Goal: Task Accomplishment & Management: Manage account settings

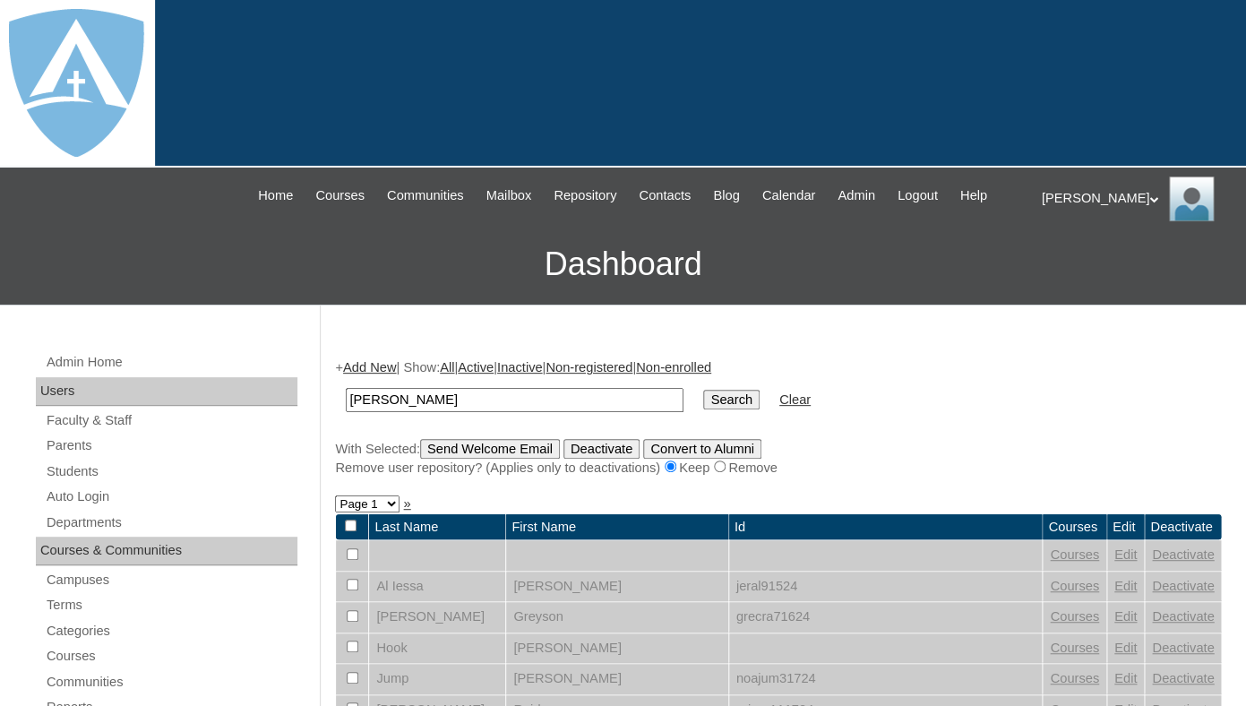
type input "[PERSON_NAME]"
click at [703, 390] on input "Search" at bounding box center [731, 400] width 56 height 20
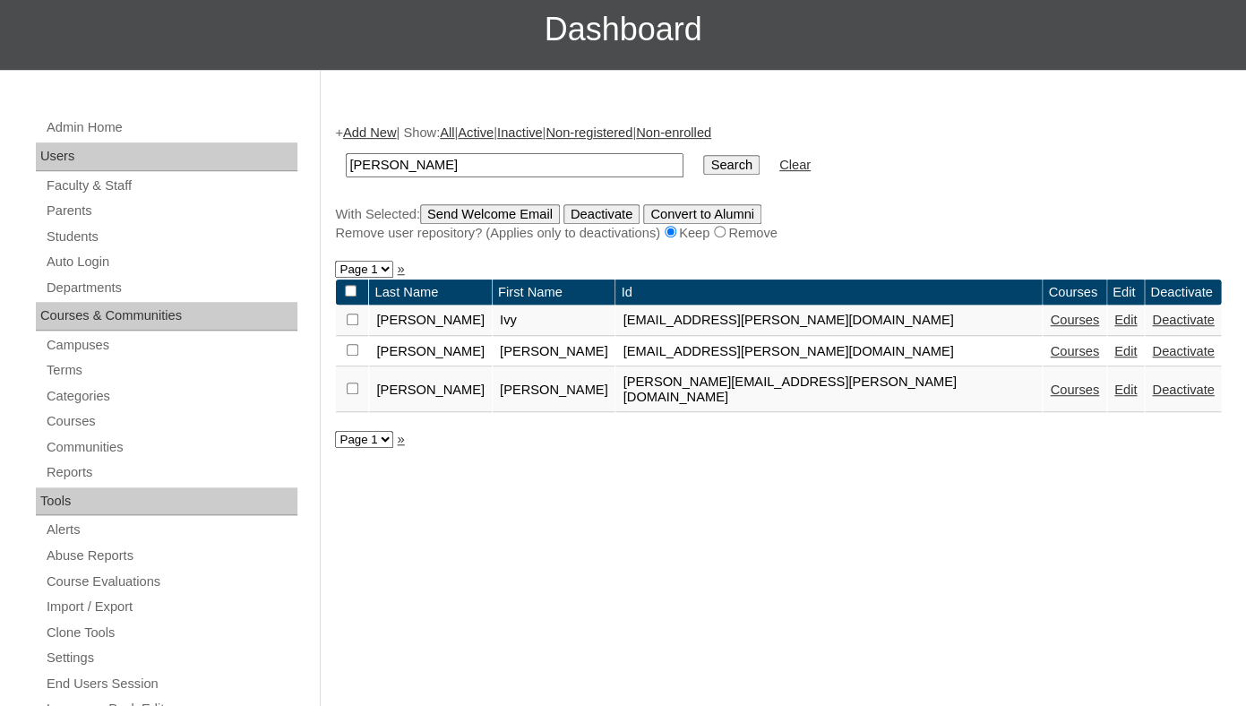
scroll to position [236, 0]
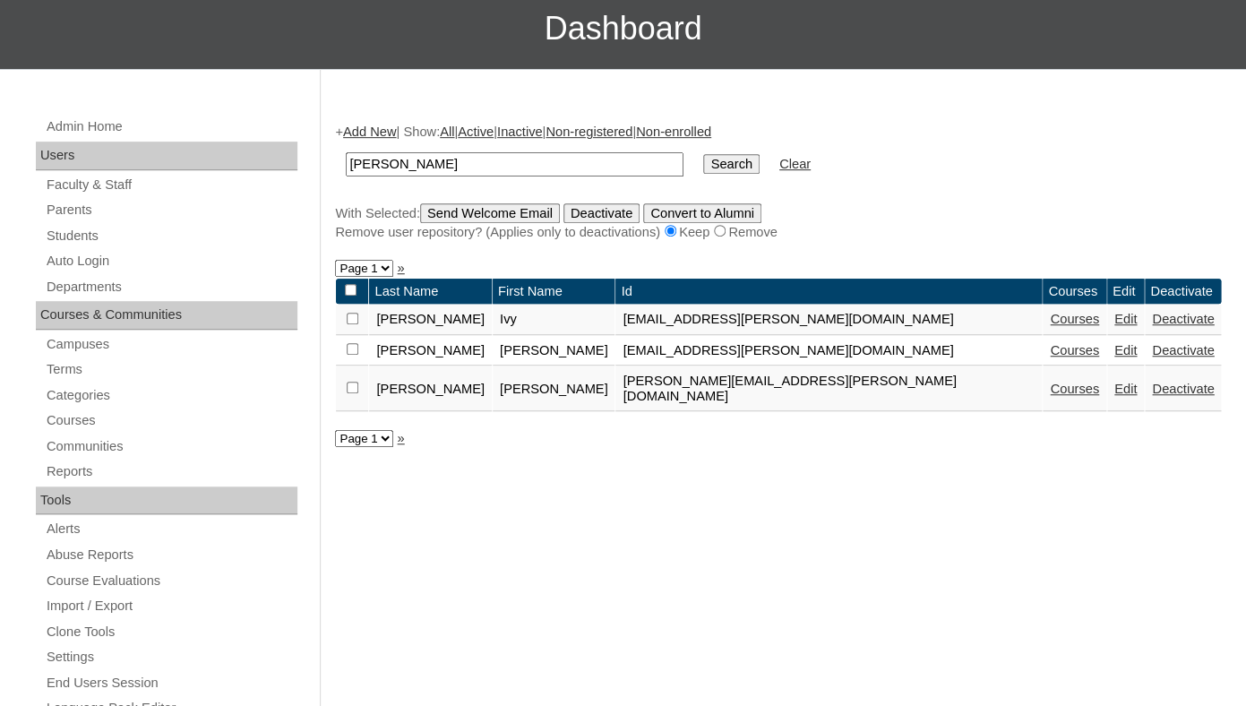
click at [1152, 357] on link "Deactivate" at bounding box center [1183, 350] width 62 height 14
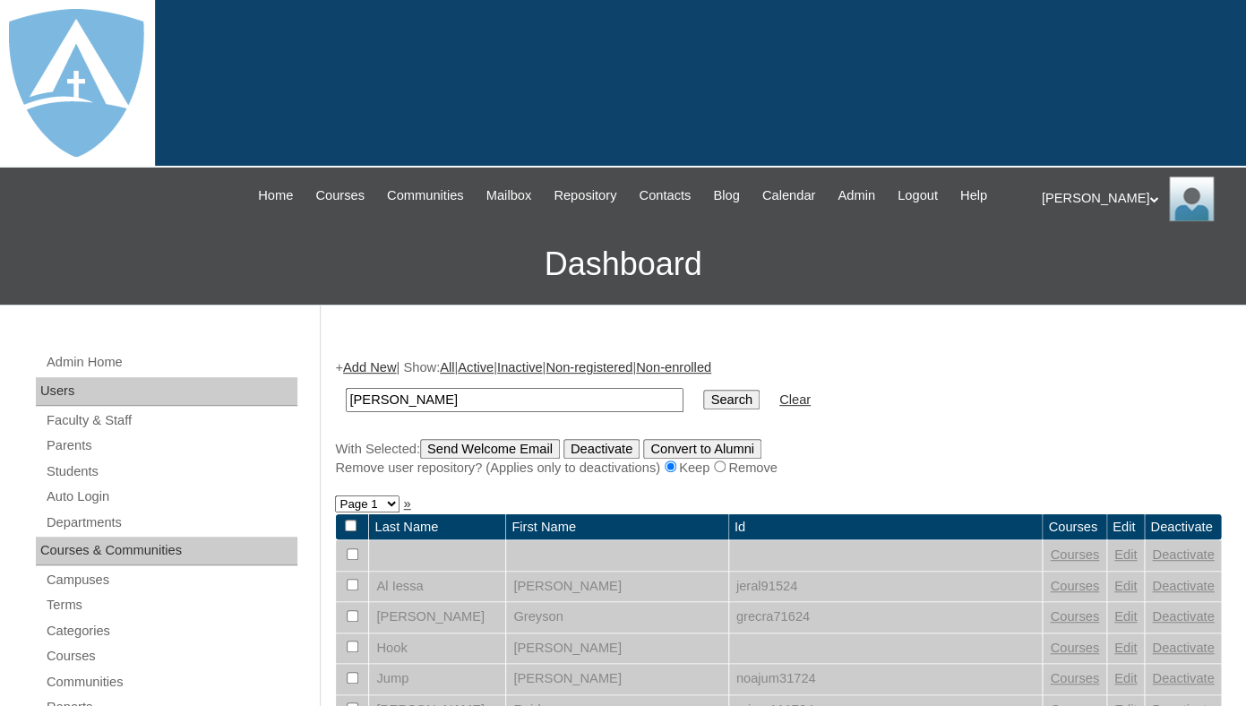
type input "krueger"
click at [703, 390] on input "Search" at bounding box center [731, 400] width 56 height 20
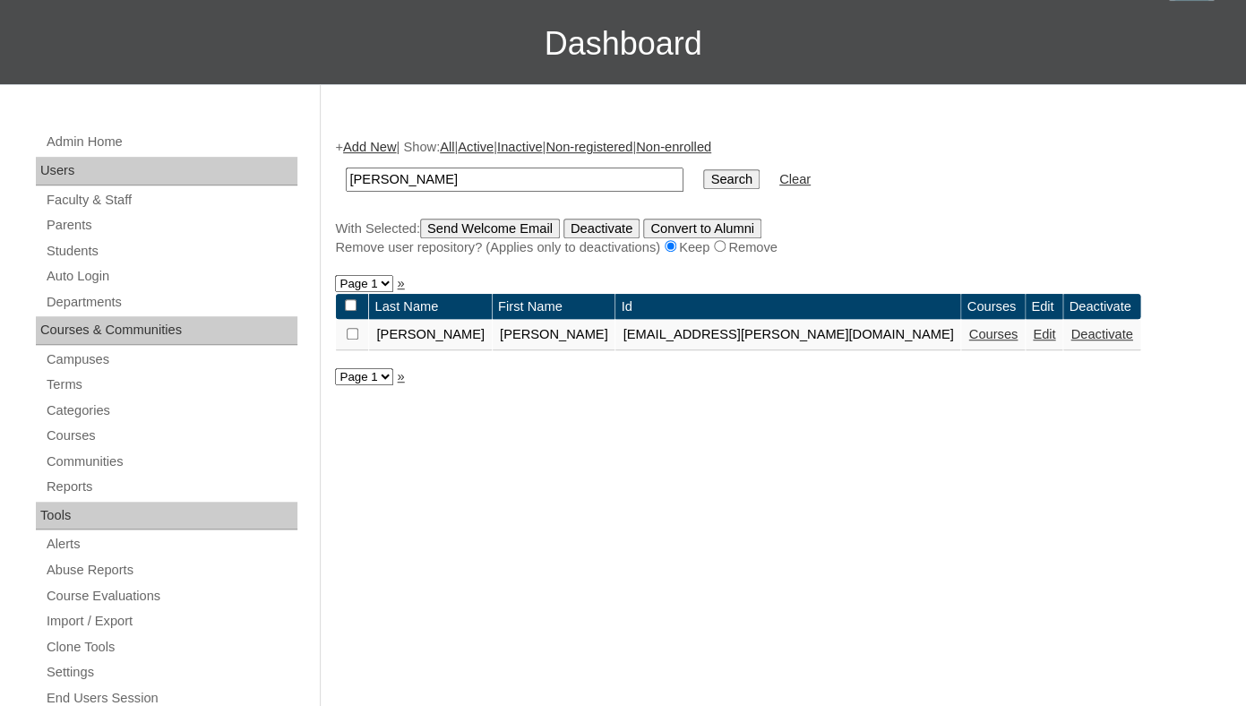
scroll to position [279, 0]
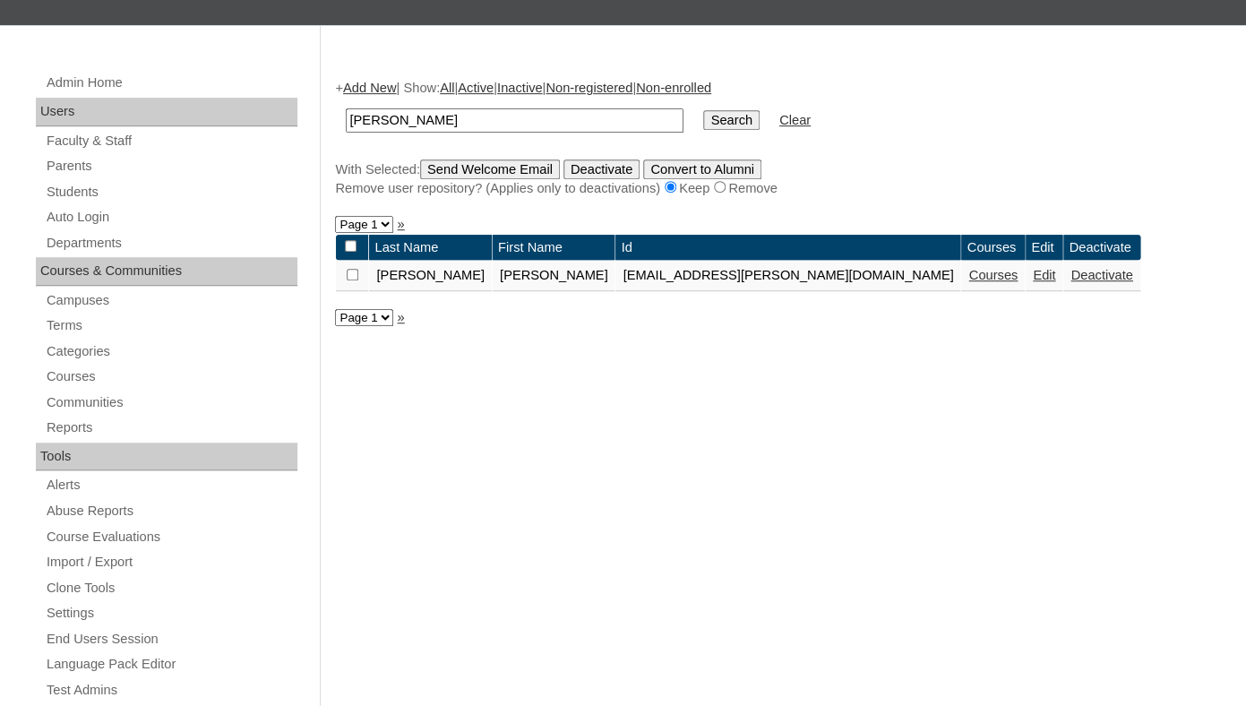
click at [1070, 282] on link "Deactivate" at bounding box center [1101, 275] width 62 height 14
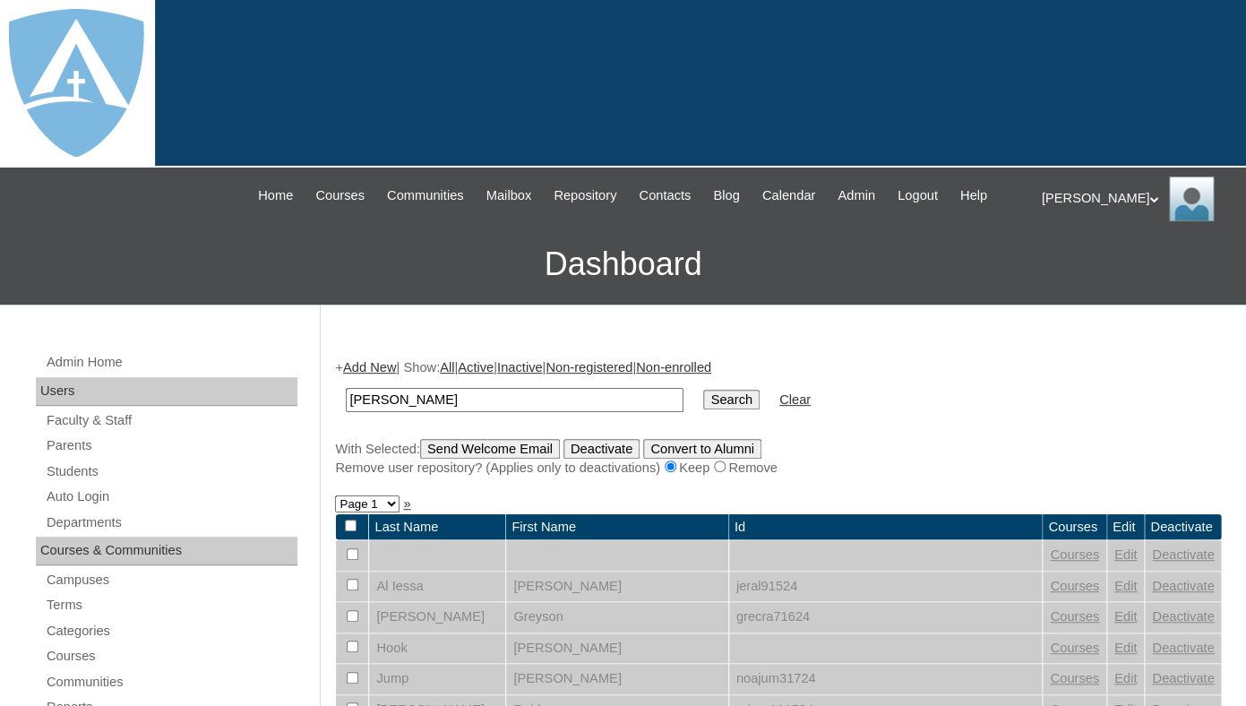
type input "[PERSON_NAME]"
click at [703, 390] on input "Search" at bounding box center [731, 400] width 56 height 20
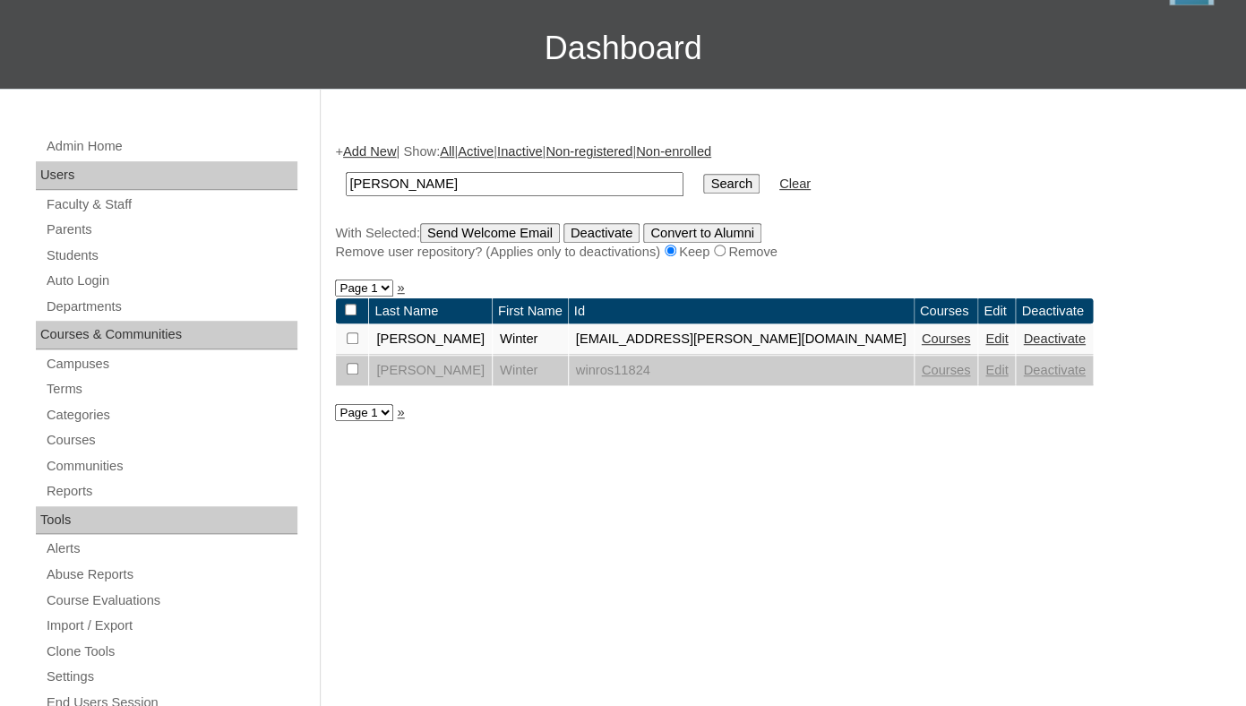
scroll to position [219, 0]
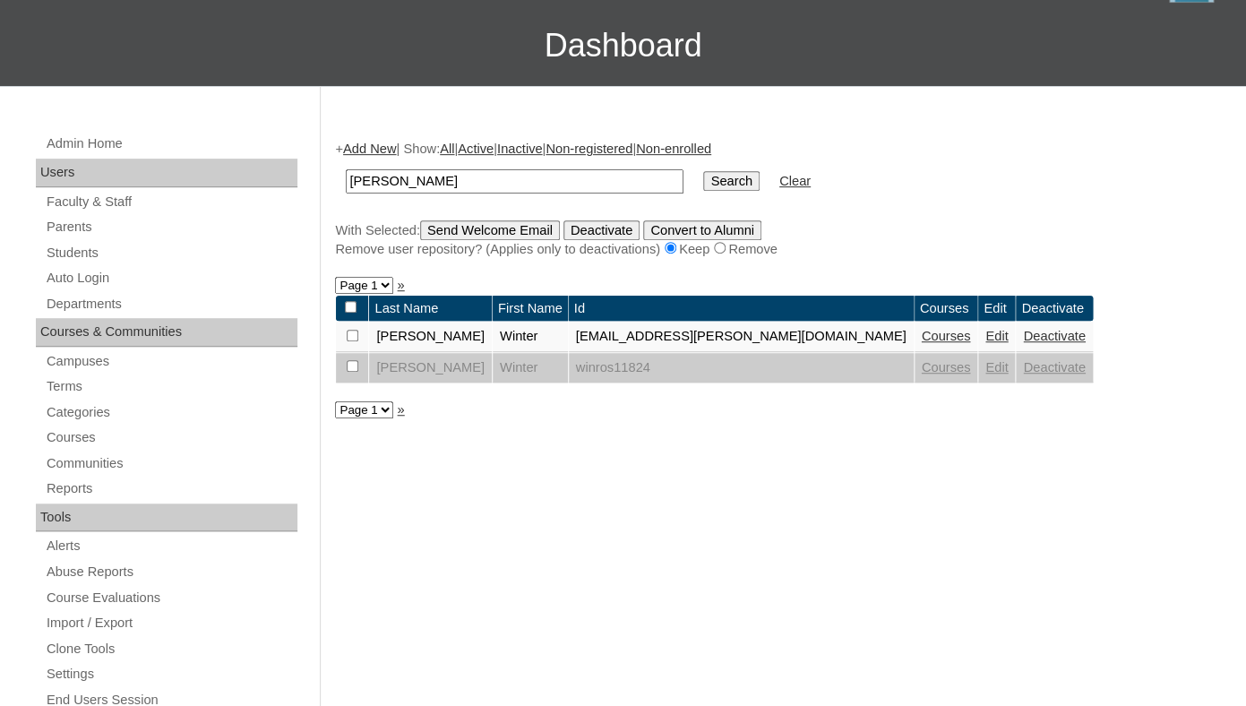
click at [1023, 343] on link "Deactivate" at bounding box center [1054, 336] width 62 height 14
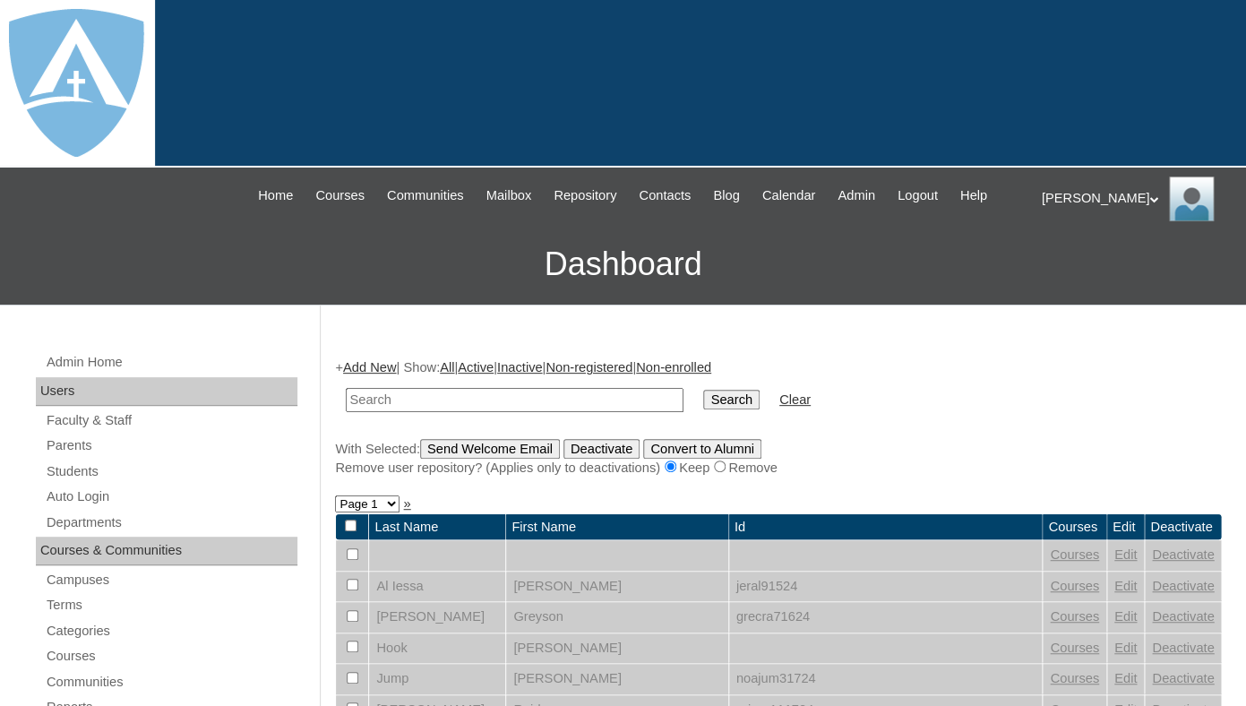
paste input "Sebastian Rivera"
drag, startPoint x: 417, startPoint y: 418, endPoint x: 541, endPoint y: 417, distance: 123.6
click at [541, 412] on input "Sebastian Rivera" at bounding box center [515, 400] width 338 height 24
type input "Sebastian"
click at [703, 390] on input "Search" at bounding box center [731, 400] width 56 height 20
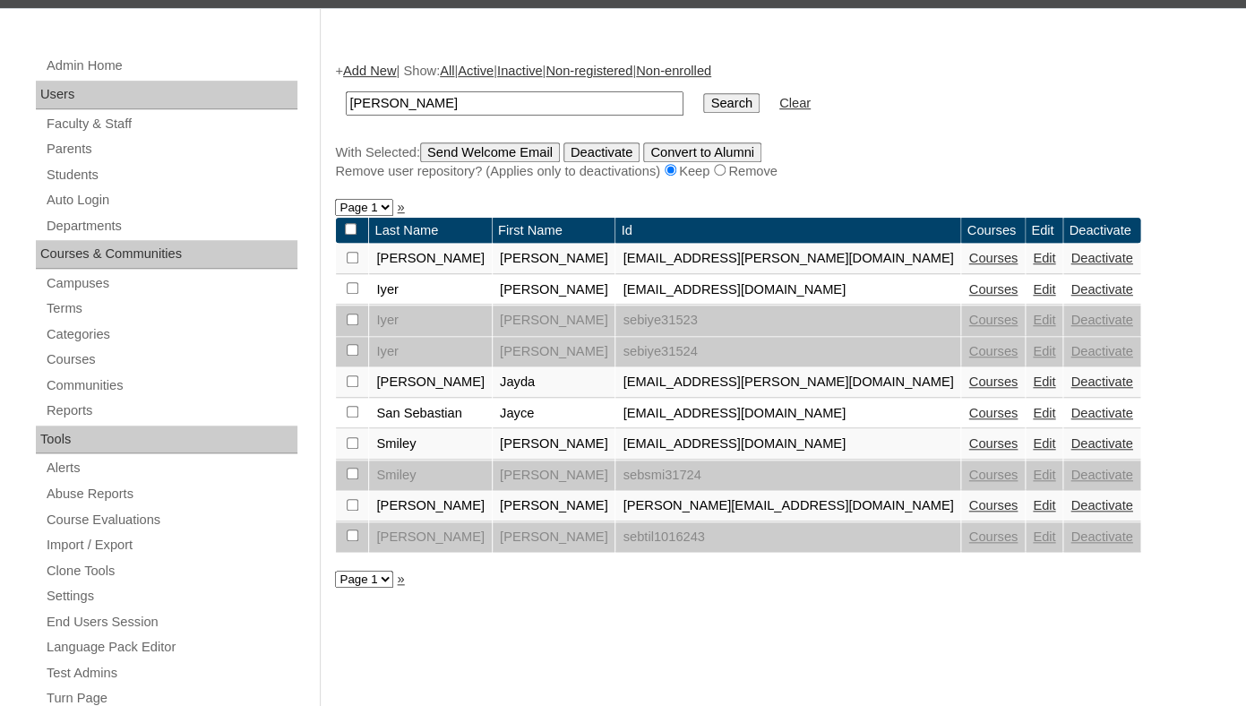
scroll to position [299, 0]
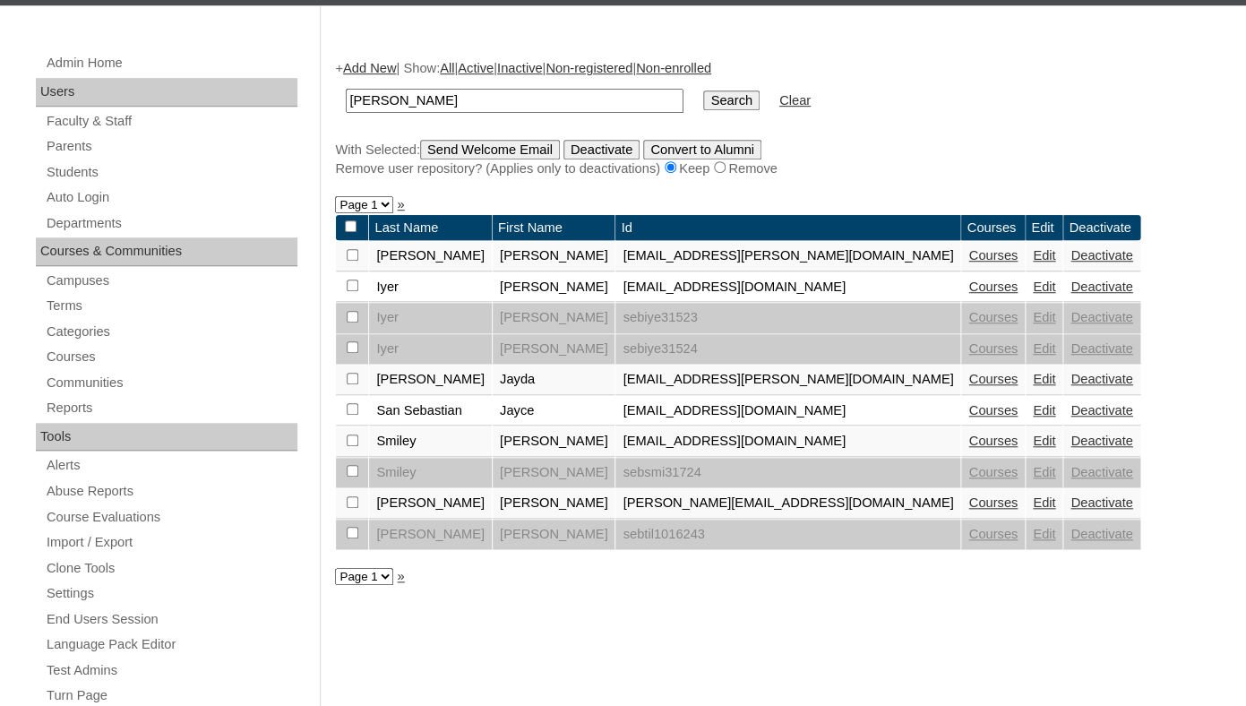
click at [1070, 262] on link "Deactivate" at bounding box center [1101, 255] width 62 height 14
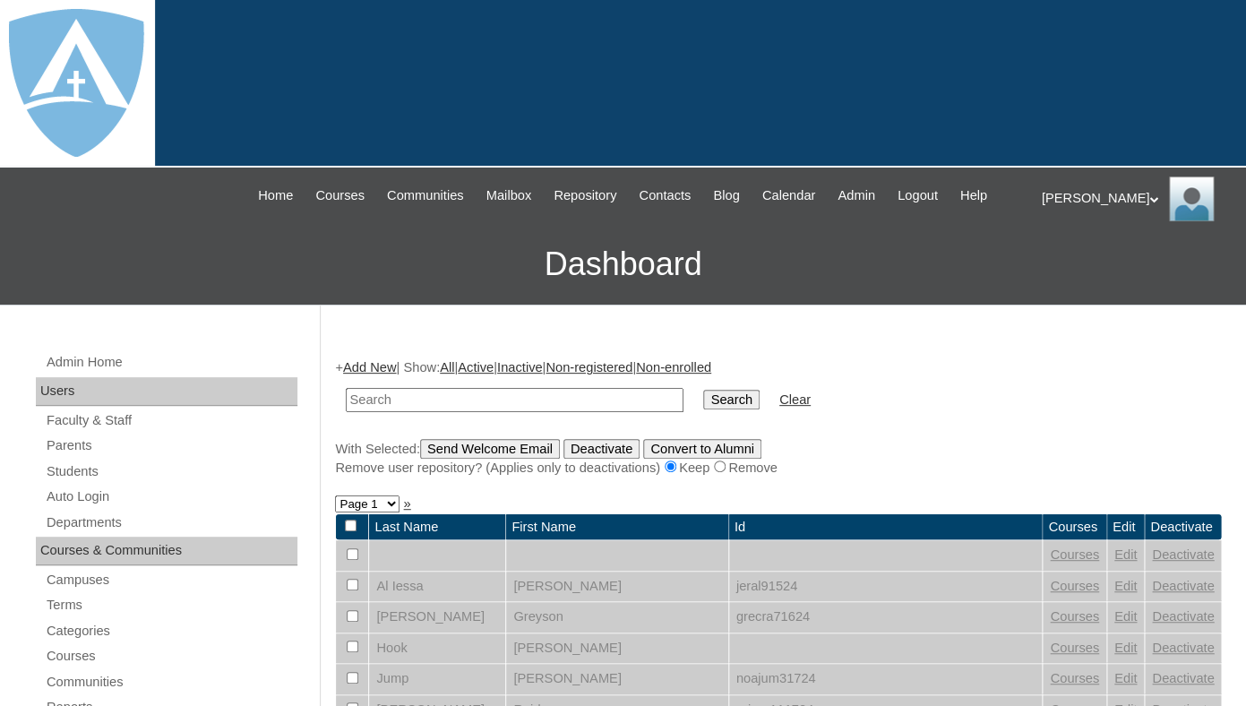
paste input "Adeline Plake"
drag, startPoint x: 399, startPoint y: 415, endPoint x: 232, endPoint y: 413, distance: 166.6
click at [346, 412] on input "[PERSON_NAME]" at bounding box center [515, 400] width 338 height 24
click at [357, 412] on input "Plake" at bounding box center [515, 400] width 338 height 24
type input "Plake"
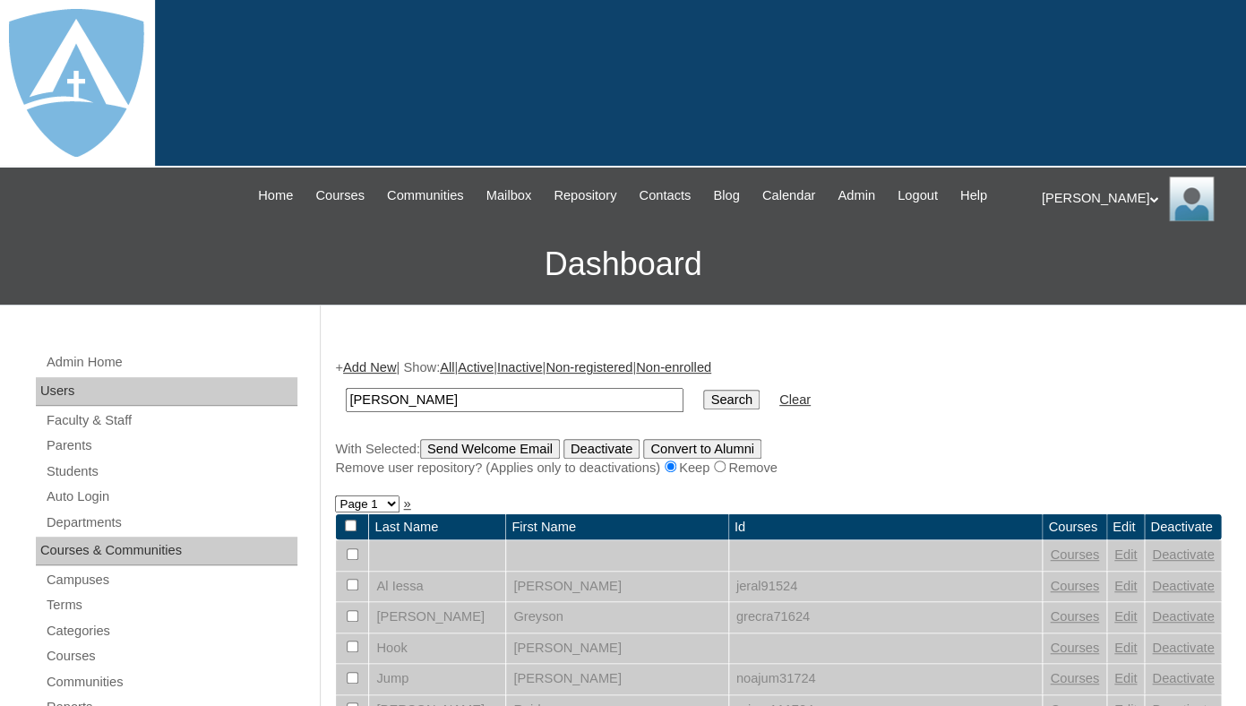
click at [703, 390] on input "Search" at bounding box center [731, 400] width 56 height 20
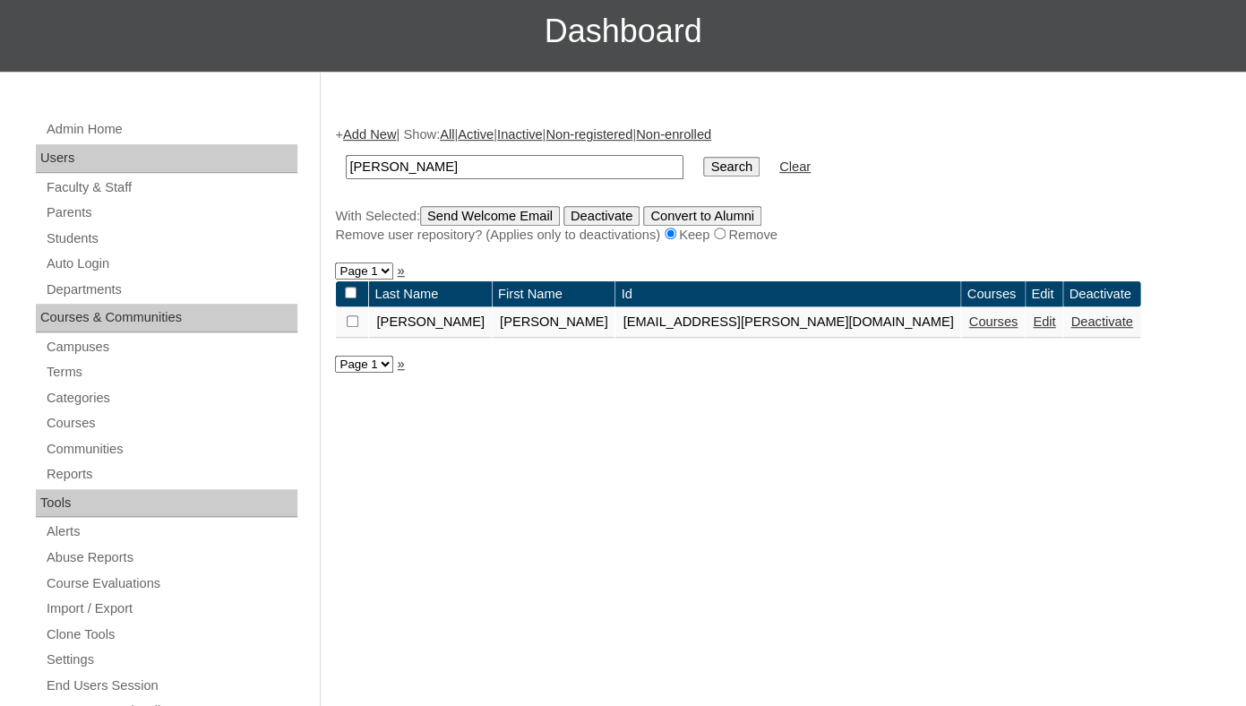
scroll to position [253, 0]
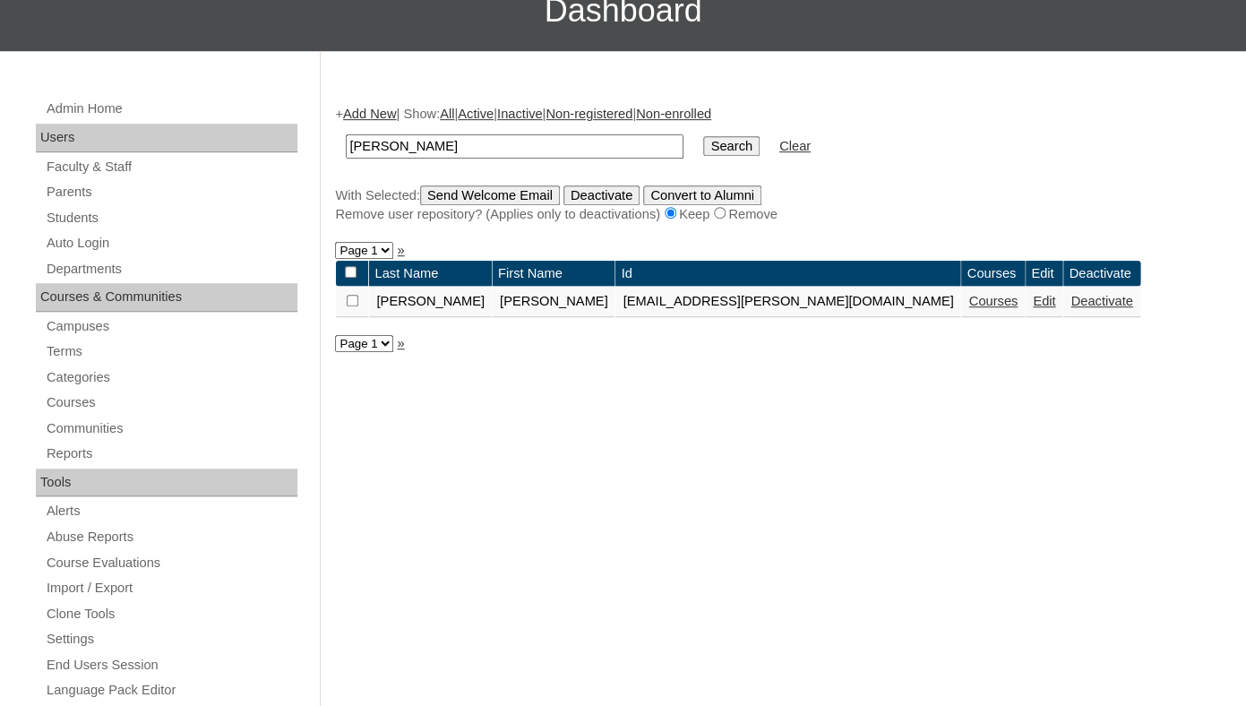
click at [1070, 308] on link "Deactivate" at bounding box center [1101, 301] width 62 height 14
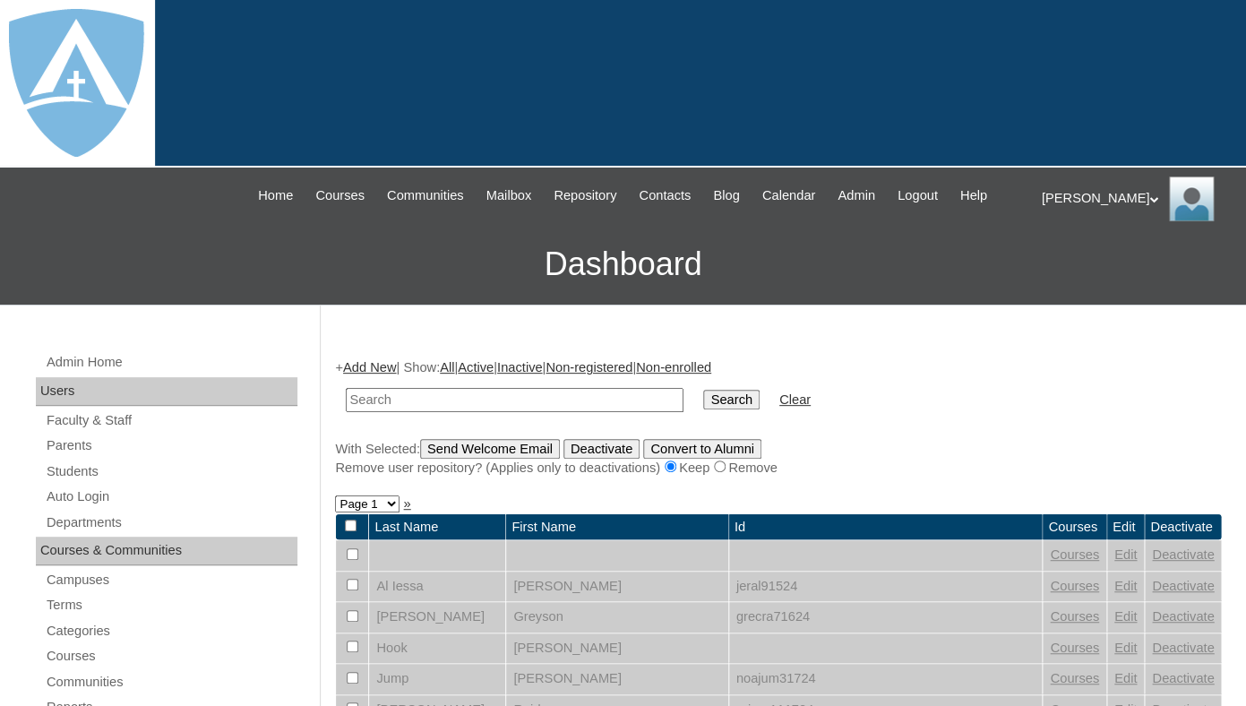
paste input "Adalind Fancher"
drag, startPoint x: 402, startPoint y: 410, endPoint x: 583, endPoint y: 426, distance: 181.7
click at [583, 412] on input "Adalind Fancher" at bounding box center [515, 400] width 338 height 24
type input "Adalind"
click at [703, 390] on input "Search" at bounding box center [731, 400] width 56 height 20
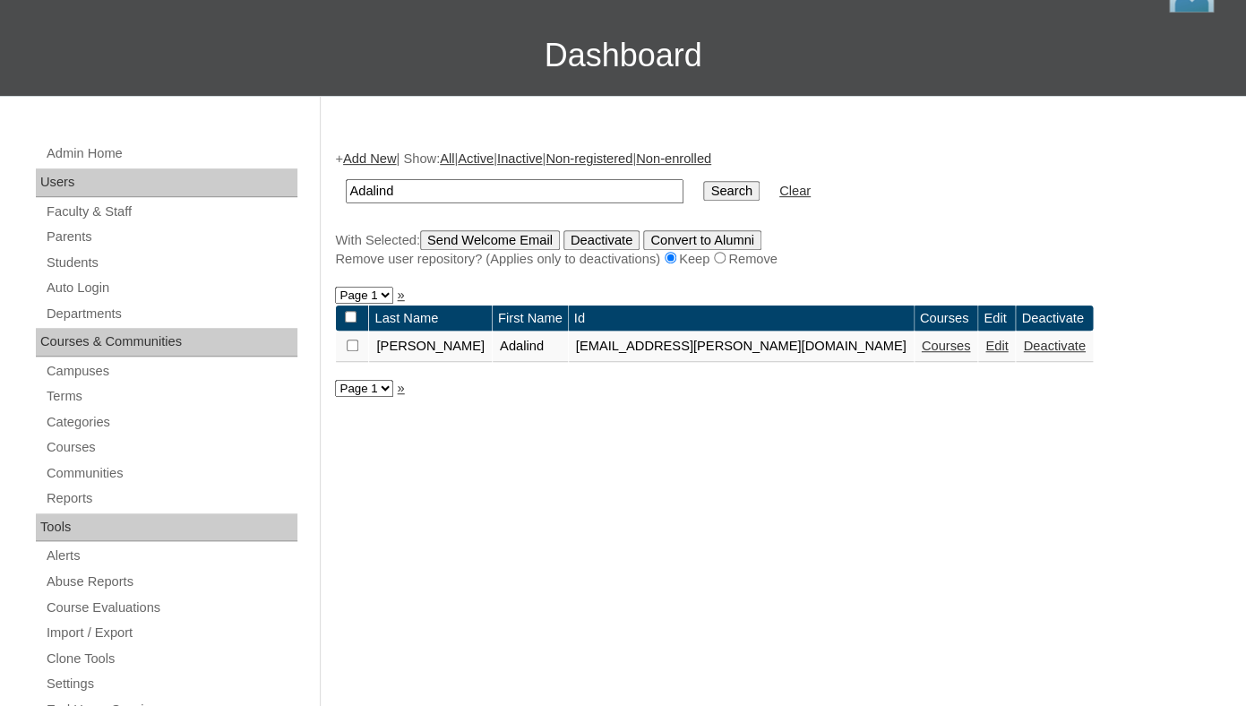
scroll to position [236, 0]
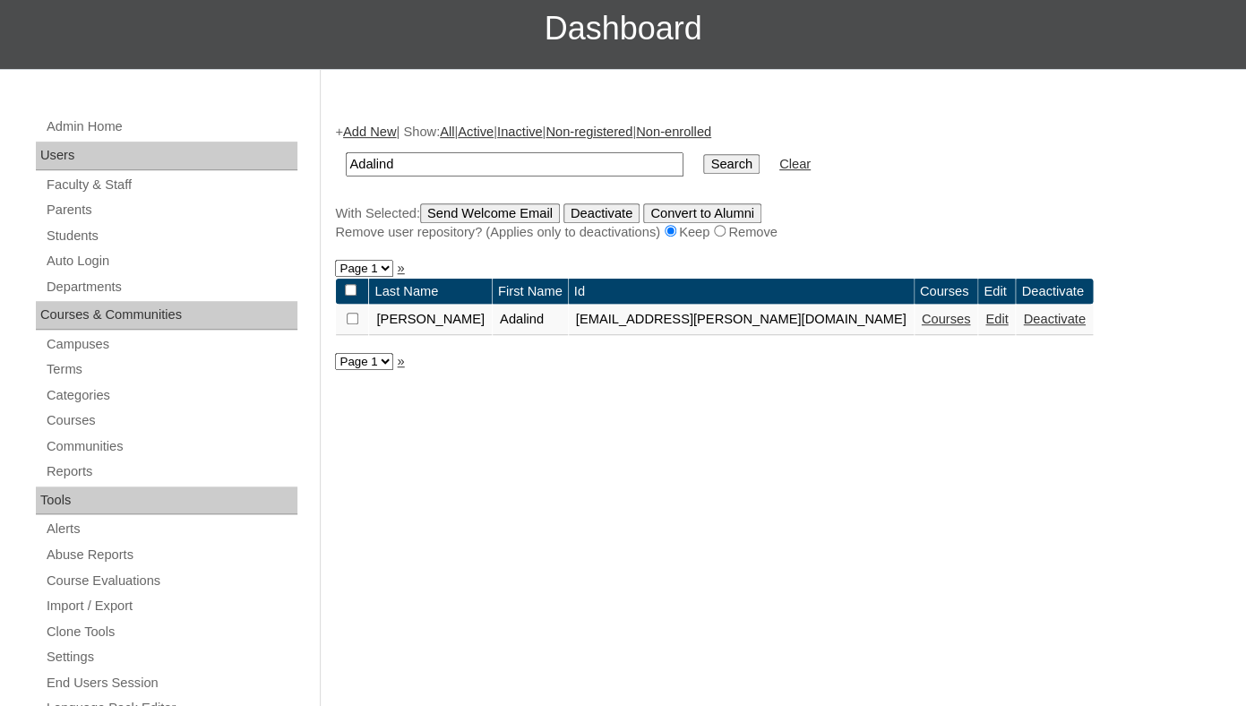
click at [1023, 326] on link "Deactivate" at bounding box center [1054, 319] width 62 height 14
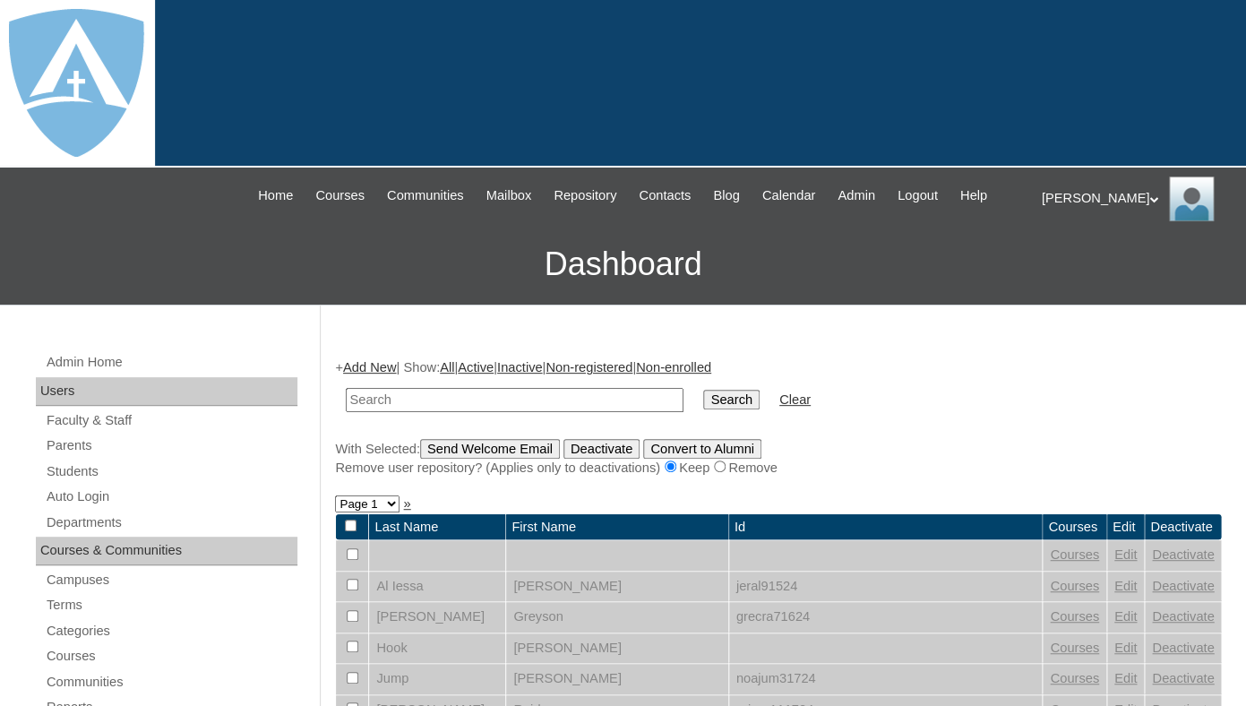
paste input "Judah Perry"
drag, startPoint x: 393, startPoint y: 417, endPoint x: 288, endPoint y: 407, distance: 105.4
click at [346, 407] on input "Judah Perry" at bounding box center [515, 400] width 338 height 24
type input "Perry"
click at [703, 390] on input "Search" at bounding box center [731, 400] width 56 height 20
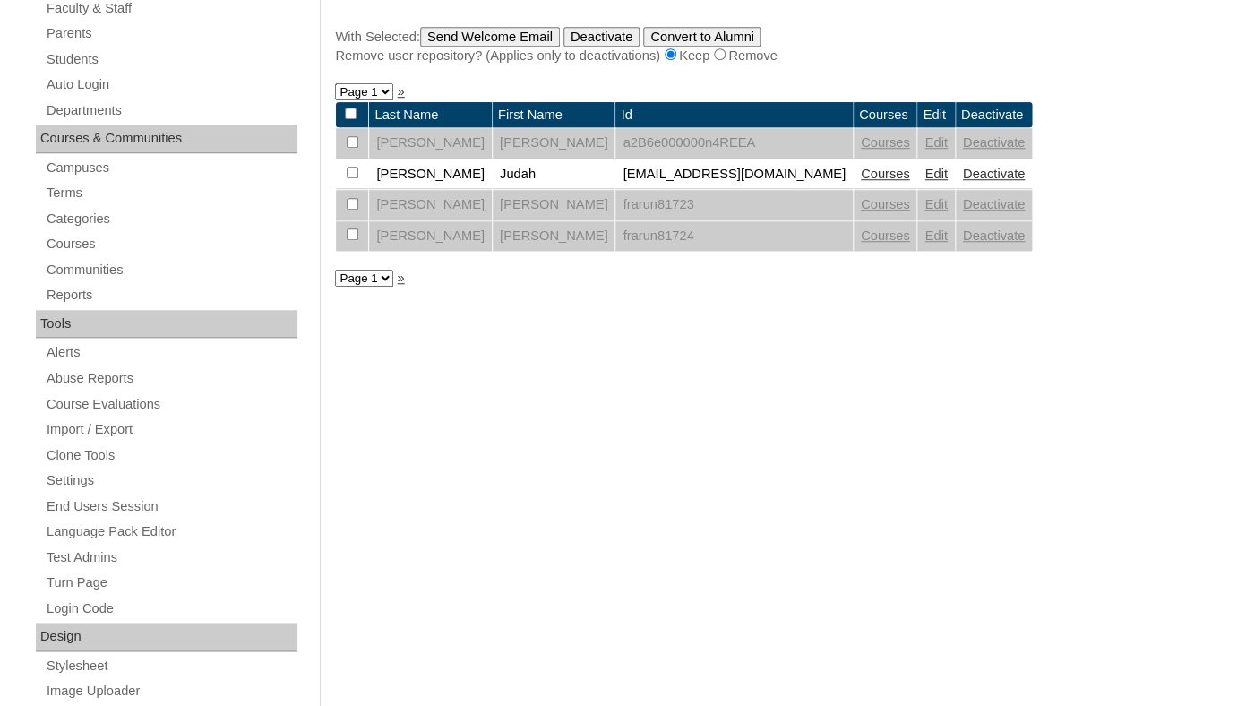
scroll to position [441, 0]
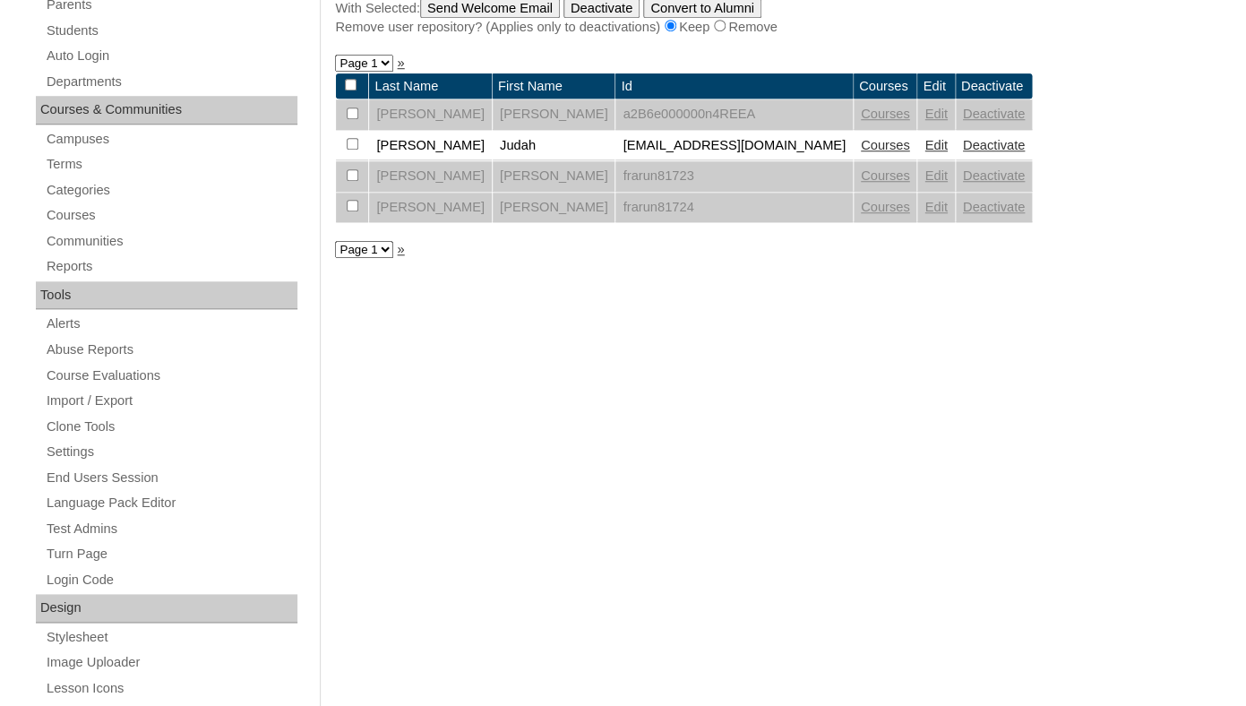
click at [963, 152] on link "Deactivate" at bounding box center [994, 145] width 62 height 14
